Goal: Task Accomplishment & Management: Manage account settings

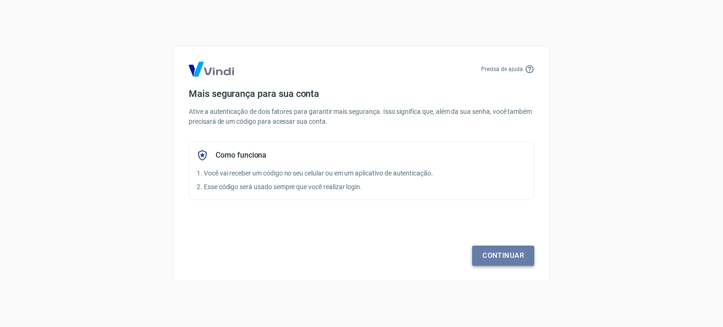
click at [509, 247] on link "Continuar" at bounding box center [503, 256] width 62 height 20
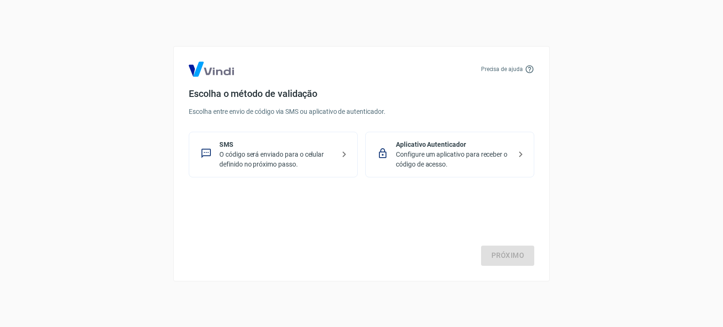
click at [252, 159] on p "O código será enviado para o celular definido no próximo passo." at bounding box center [276, 160] width 115 height 20
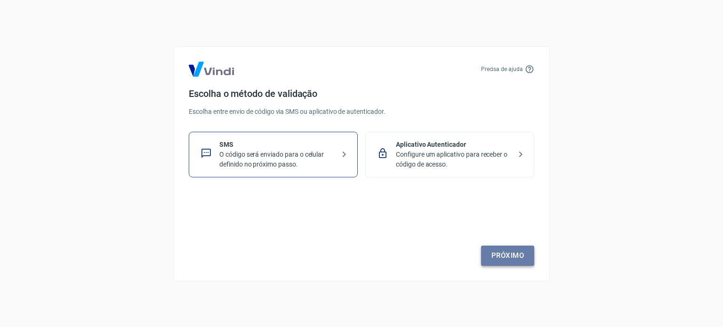
click at [522, 251] on link "Próximo" at bounding box center [507, 256] width 53 height 20
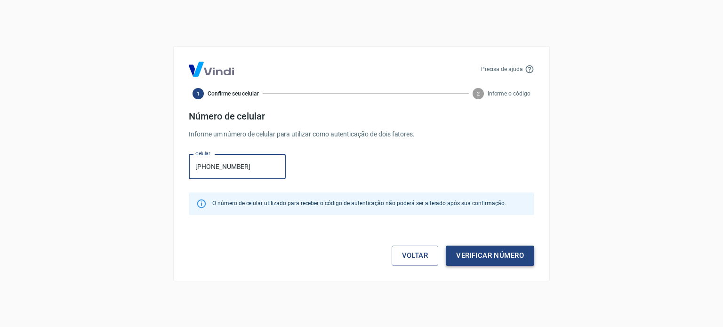
type input "[PHONE_NUMBER]"
click at [495, 254] on button "Verificar número" at bounding box center [490, 256] width 88 height 20
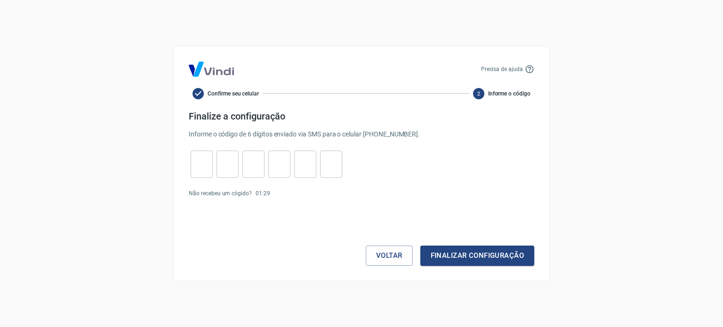
click at [201, 166] on input "tel" at bounding box center [202, 164] width 22 height 20
type input "6"
type input "8"
type input "3"
type input "7"
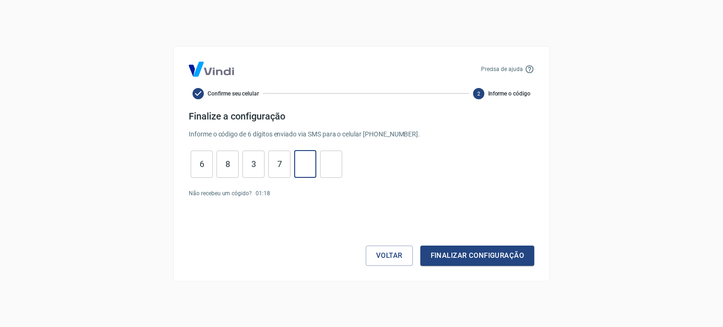
type input "4"
type input "7"
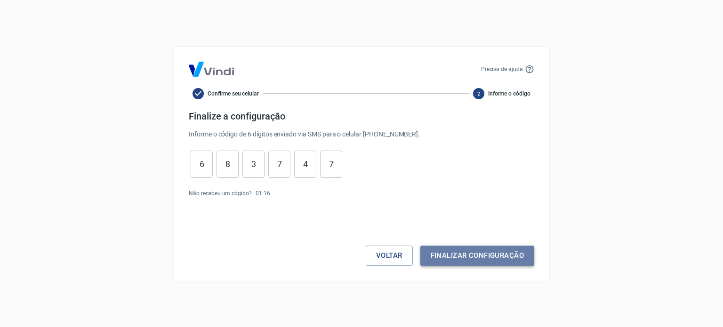
click at [468, 253] on button "Finalizar configuração" at bounding box center [477, 256] width 114 height 20
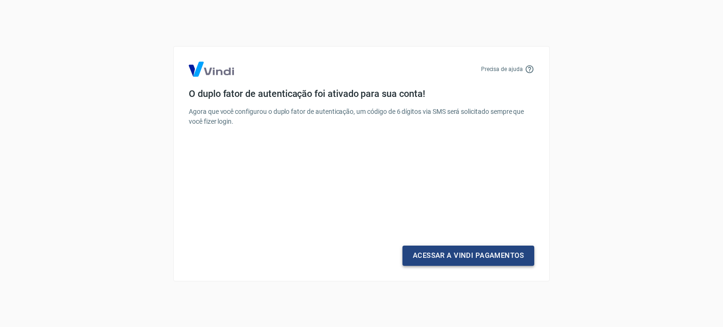
click at [451, 260] on link "Acessar a Vindi Pagamentos" at bounding box center [468, 256] width 132 height 20
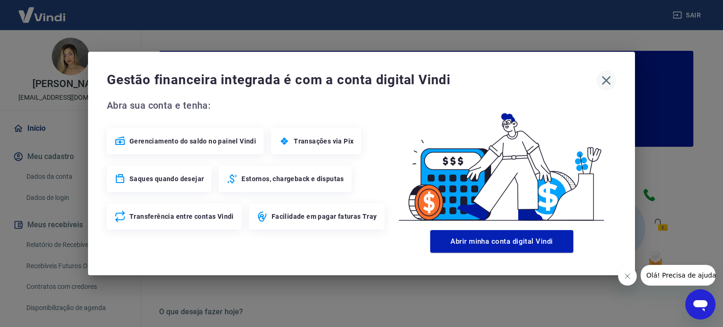
click at [609, 80] on icon "button" at bounding box center [606, 80] width 15 height 15
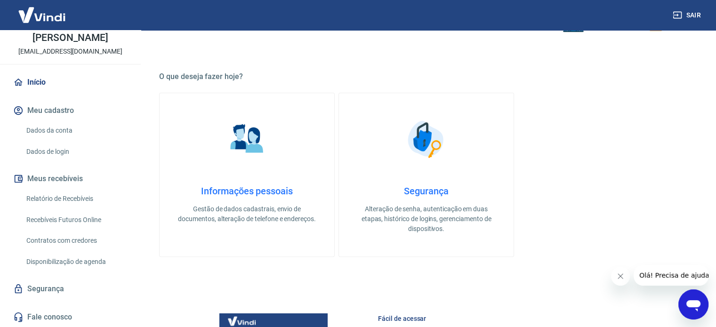
scroll to position [329, 0]
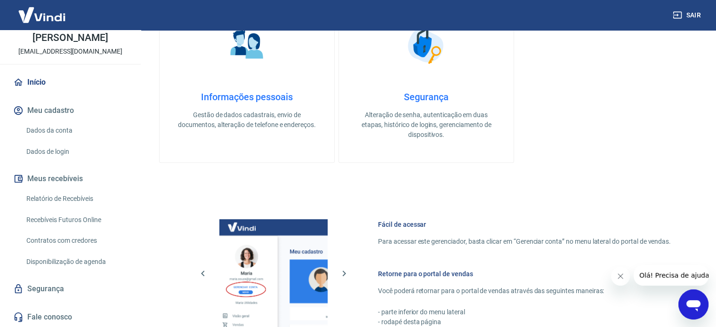
click at [79, 200] on link "Relatório de Recebíveis" at bounding box center [76, 198] width 107 height 19
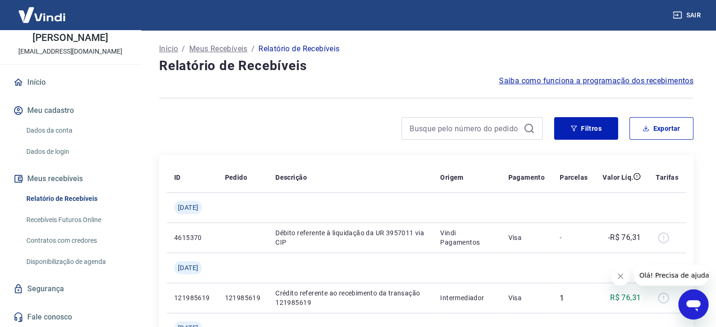
click at [93, 218] on link "Recebíveis Futuros Online" at bounding box center [76, 219] width 107 height 19
